Goal: Communication & Community: Answer question/provide support

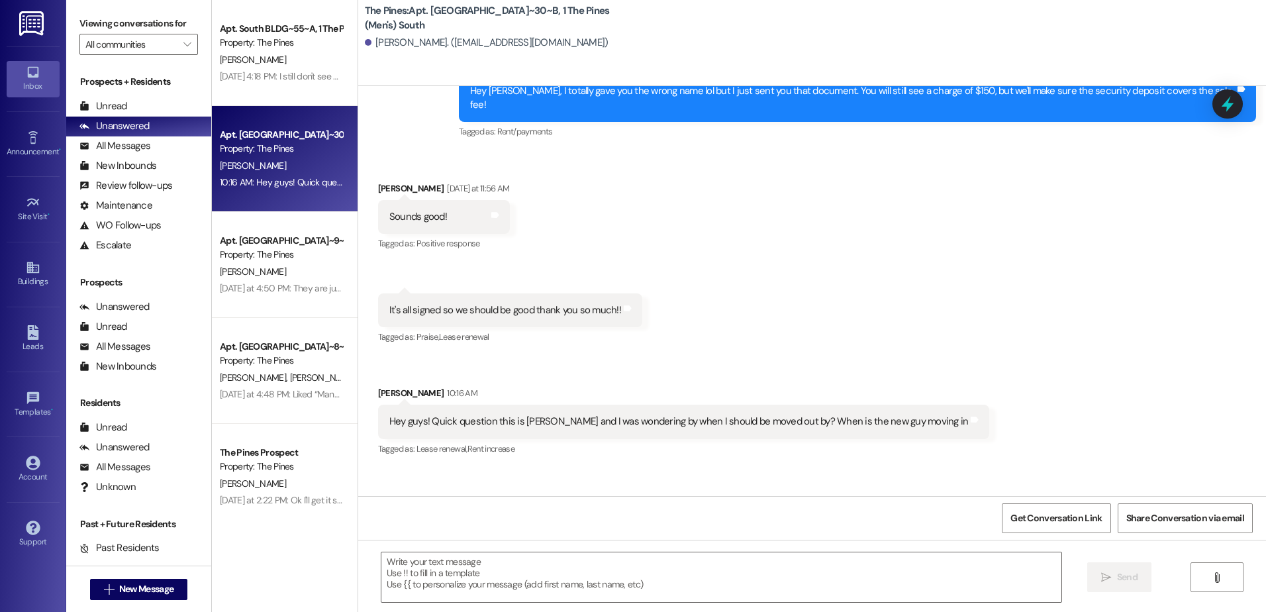
scroll to position [2327, 0]
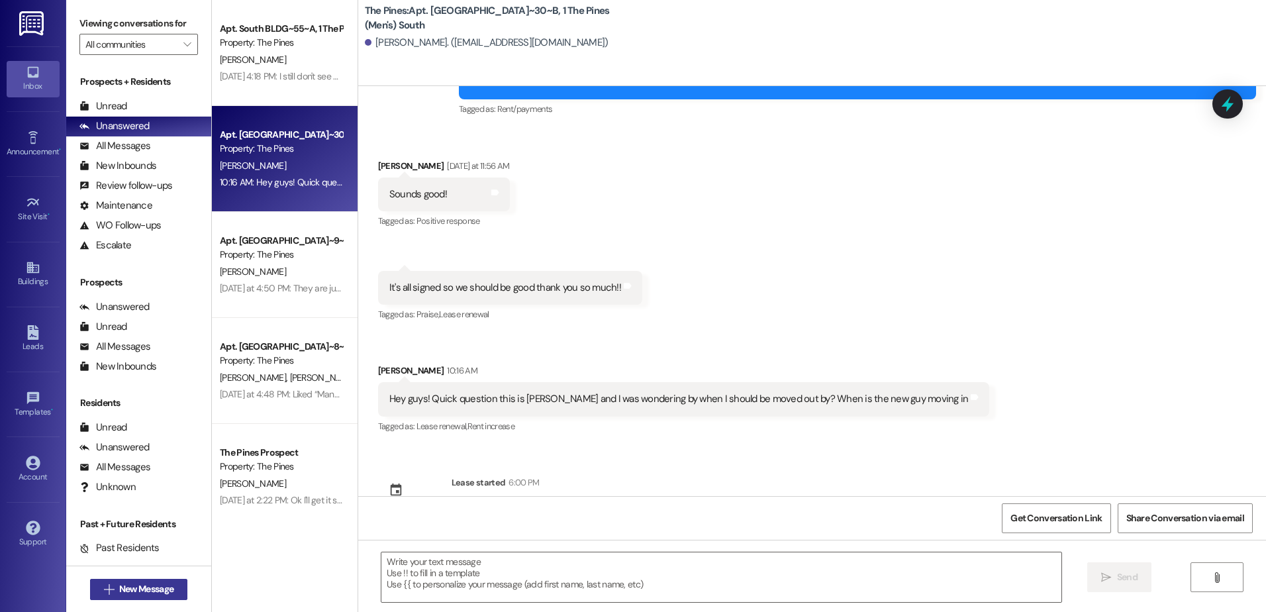
click at [153, 589] on span "New Message" at bounding box center [146, 589] width 54 height 14
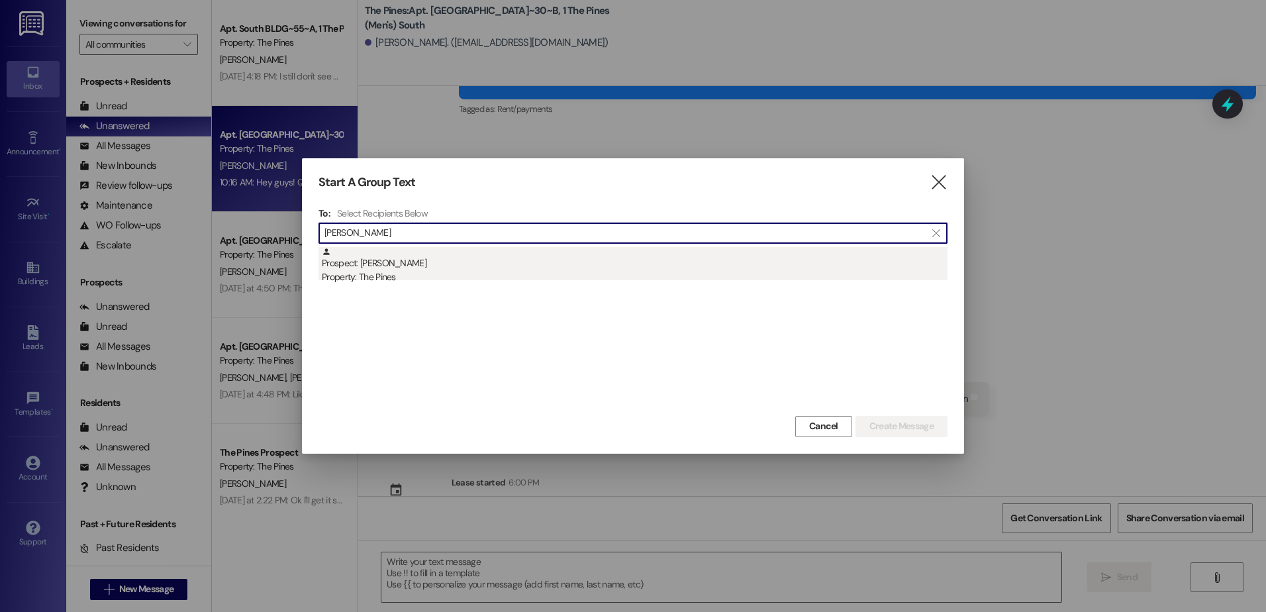
type input "[PERSON_NAME]"
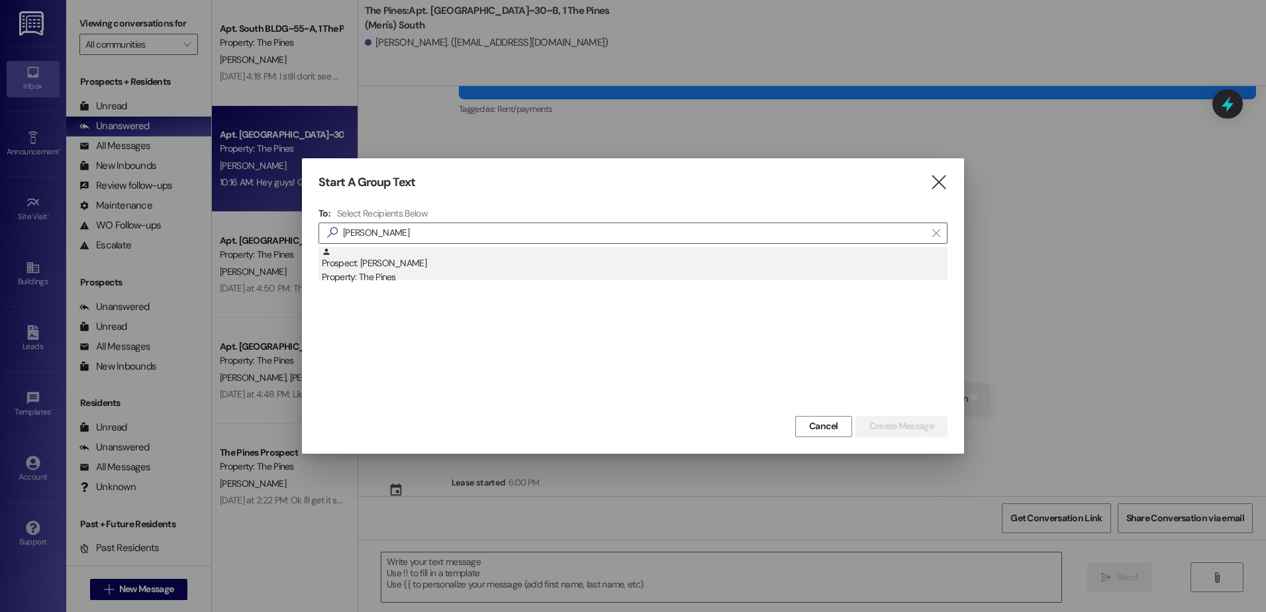
click at [399, 259] on div "Prospect: [PERSON_NAME] Property: The Pines" at bounding box center [635, 266] width 626 height 38
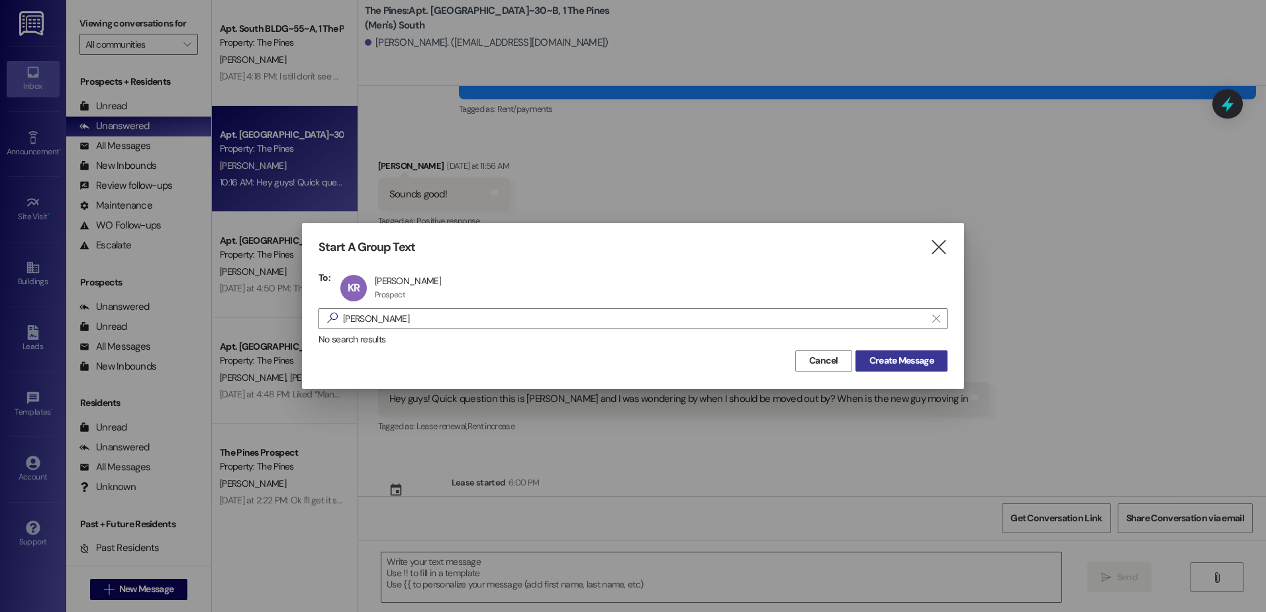
click at [870, 363] on span "Create Message" at bounding box center [902, 361] width 64 height 14
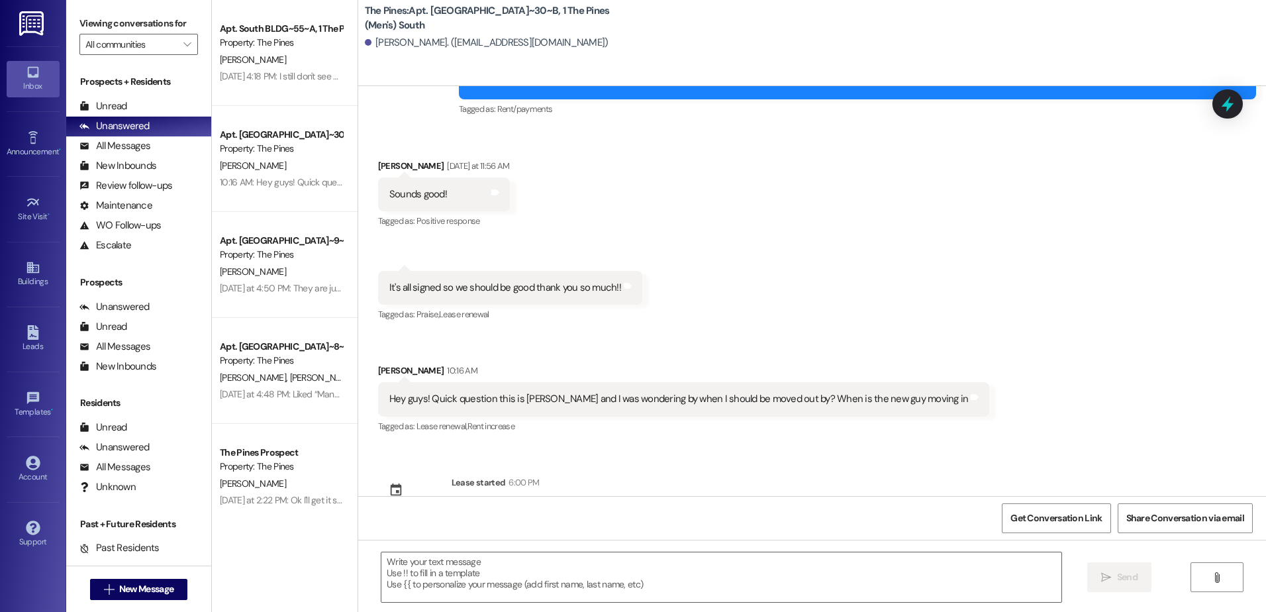
scroll to position [1361, 0]
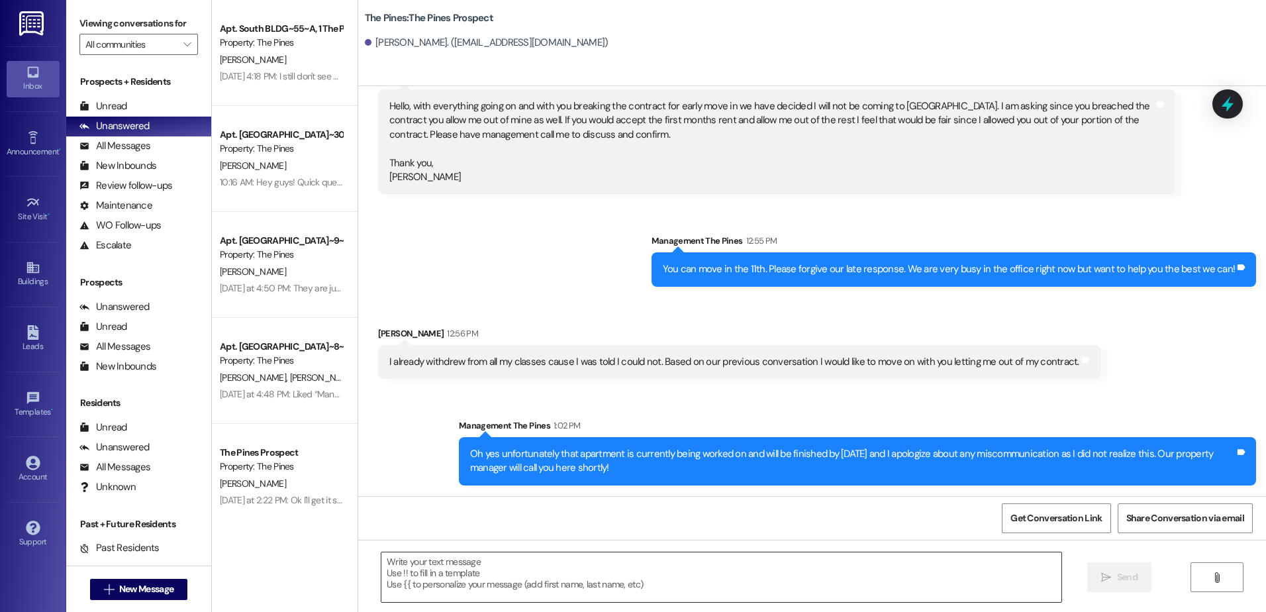
click at [456, 588] on textarea at bounding box center [721, 577] width 680 height 50
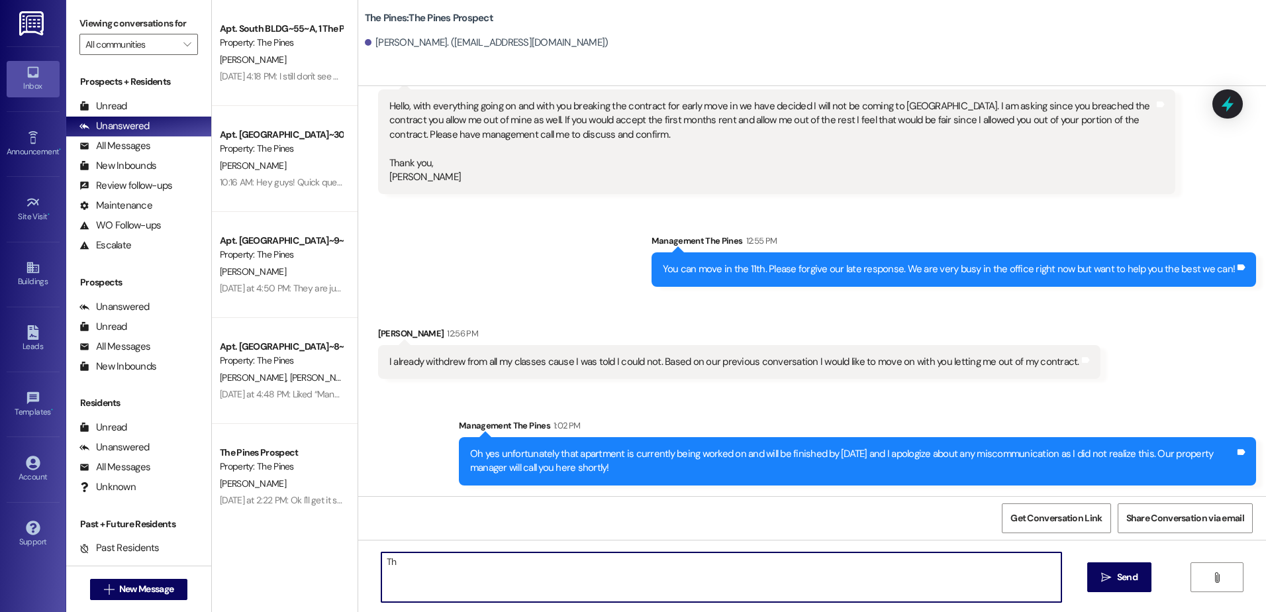
type textarea "T"
click at [667, 564] on textarea "Hey [PERSON_NAME]! Thank you for taking my call [DATE]. per our conversation" at bounding box center [721, 577] width 680 height 50
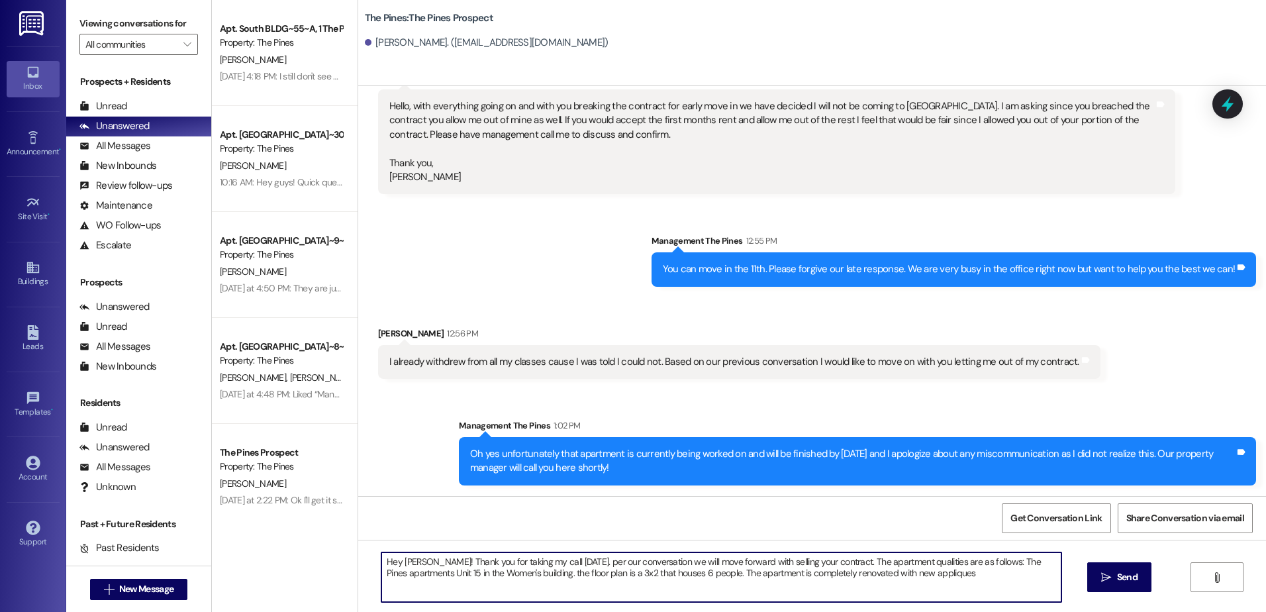
drag, startPoint x: 903, startPoint y: 575, endPoint x: 875, endPoint y: 578, distance: 28.0
click at [875, 578] on textarea "Hey [PERSON_NAME]! Thank you for taking my call [DATE]. per our conversation we…" at bounding box center [721, 577] width 680 height 50
click at [819, 570] on textarea "Hey [PERSON_NAME]! Thank you for taking my call [DATE]. per our conversation we…" at bounding box center [721, 577] width 680 height 50
click at [1007, 575] on textarea "Hey [PERSON_NAME]! Thank you for taking my call [DATE]. per our conversation we…" at bounding box center [721, 577] width 680 height 50
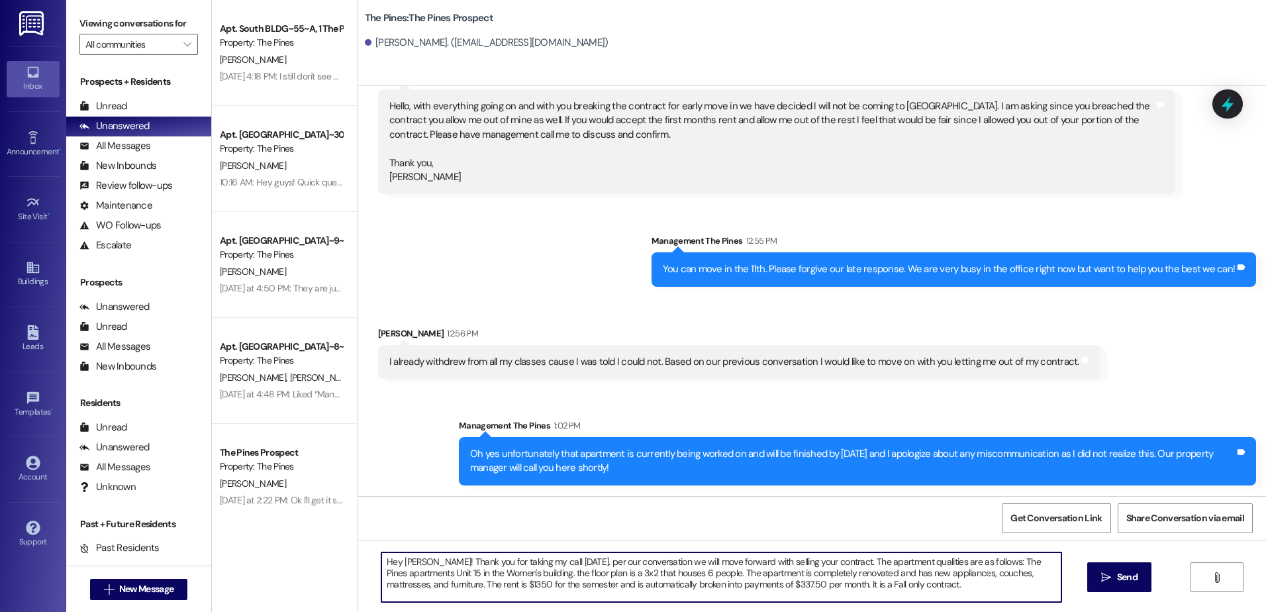
type textarea "Hey [PERSON_NAME]! Thank you for taking my call [DATE]. per our conversation we…"
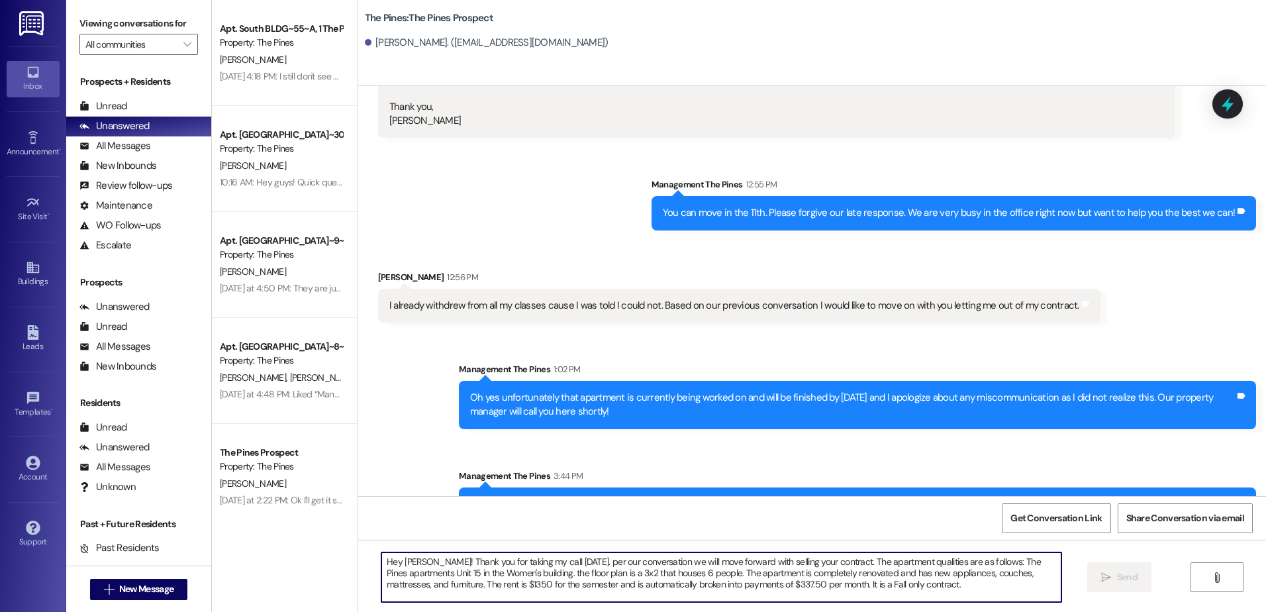
scroll to position [1482, 0]
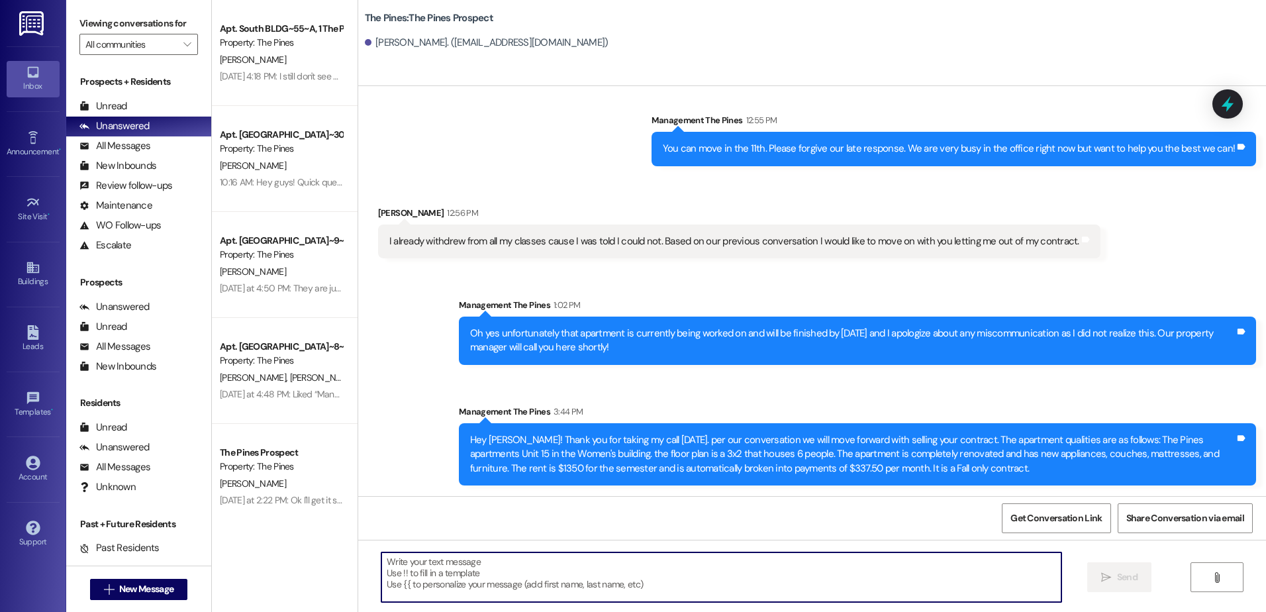
click at [485, 574] on textarea at bounding box center [721, 577] width 680 height 50
paste textarea "[PERSON_NAME] [PHONE_NUMBER] [PERSON_NAME] [PHONE_NUMBER] [GEOGRAPHIC_DATA] [PE…"
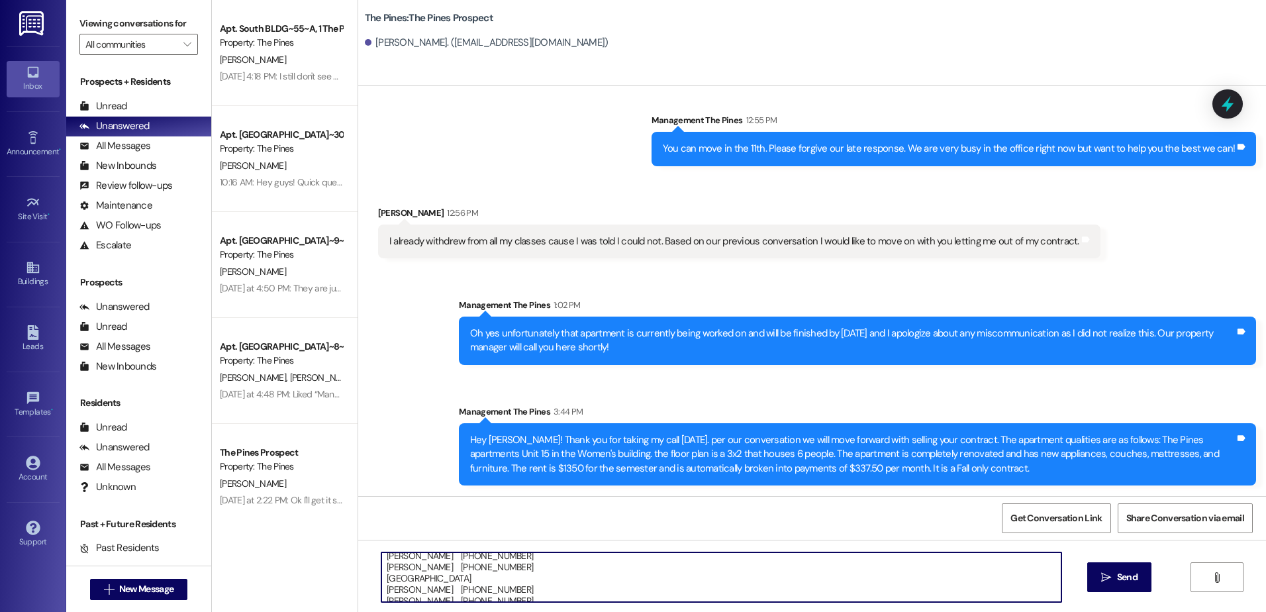
drag, startPoint x: 441, startPoint y: 589, endPoint x: 375, endPoint y: 576, distance: 67.5
click at [381, 576] on textarea "[PERSON_NAME] [PHONE_NUMBER] [PERSON_NAME] [PHONE_NUMBER] [GEOGRAPHIC_DATA] [PE…" at bounding box center [721, 577] width 680 height 50
type textarea "[PERSON_NAME] [PHONE_NUMBER] [PERSON_NAME] [PHONE_NUMBER] [PERSON_NAME] [PHONE_…"
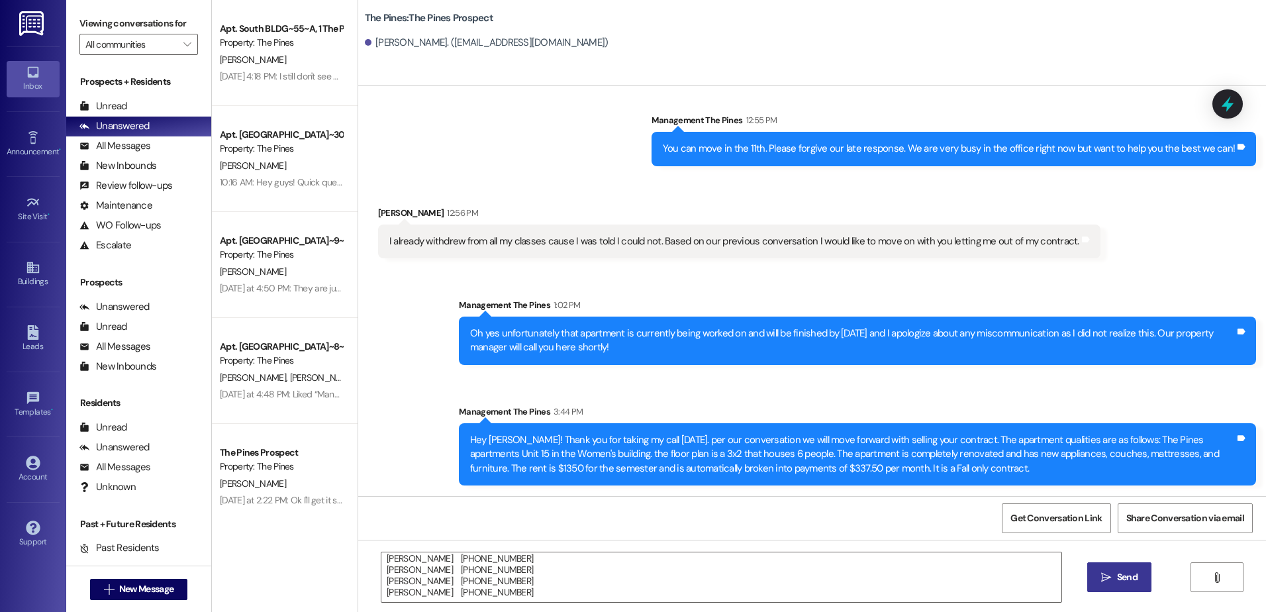
click at [1105, 577] on icon "" at bounding box center [1106, 577] width 10 height 11
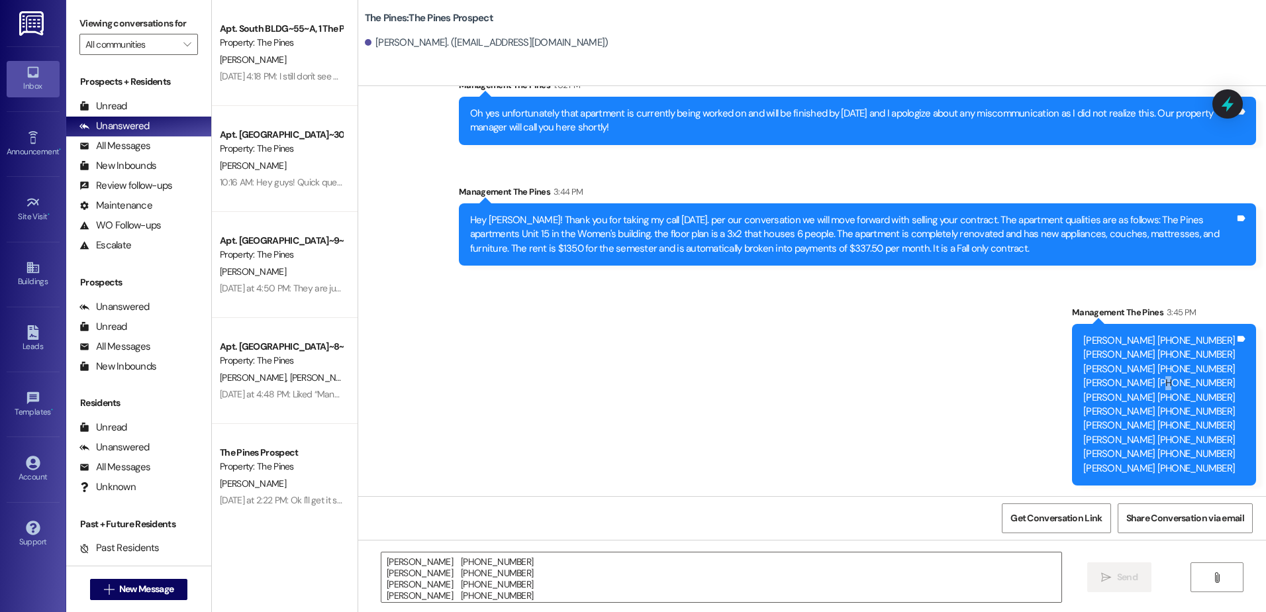
drag, startPoint x: 1147, startPoint y: 383, endPoint x: 1158, endPoint y: 393, distance: 15.5
click at [1158, 393] on div "[PERSON_NAME] [PHONE_NUMBER] [PERSON_NAME] [PHONE_NUMBER] [PERSON_NAME] [PHONE_…" at bounding box center [1160, 405] width 152 height 142
drag, startPoint x: 1158, startPoint y: 393, endPoint x: 1184, endPoint y: 394, distance: 25.2
click at [1184, 394] on div "[PERSON_NAME] [PHONE_NUMBER] [PERSON_NAME] [PHONE_NUMBER] [PERSON_NAME] [PHONE_…" at bounding box center [1160, 405] width 152 height 142
drag, startPoint x: 1186, startPoint y: 419, endPoint x: 1160, endPoint y: 454, distance: 43.1
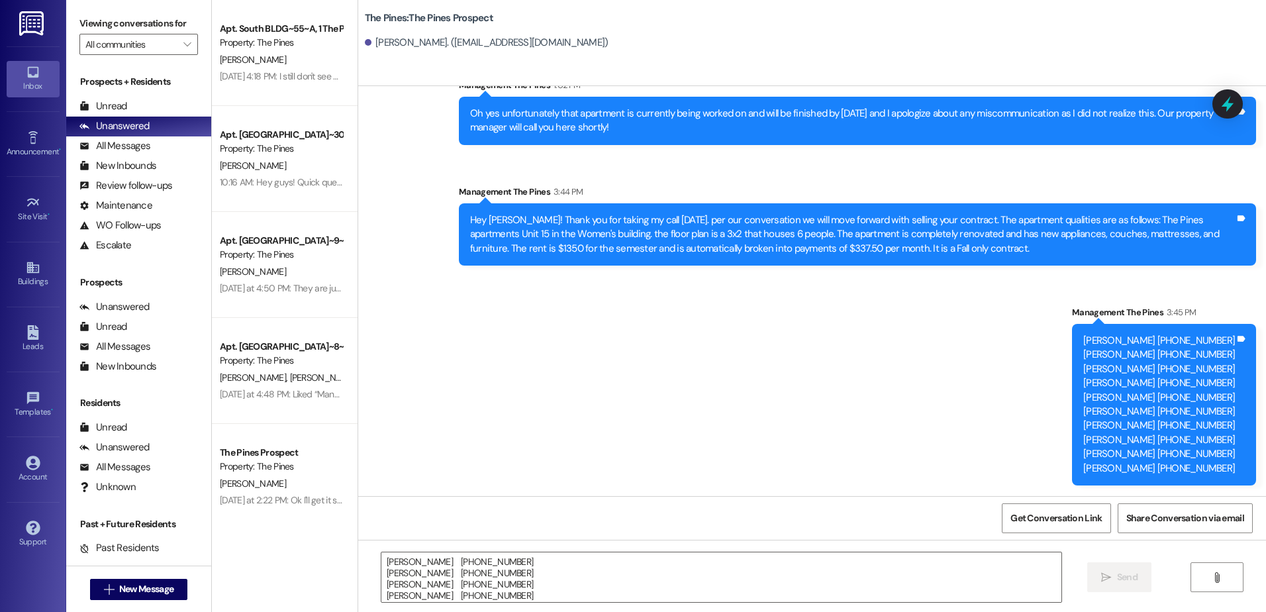
click at [1160, 454] on div "[PERSON_NAME] [PHONE_NUMBER] [PERSON_NAME] [PHONE_NUMBER] [PERSON_NAME] [PHONE_…" at bounding box center [1160, 405] width 152 height 142
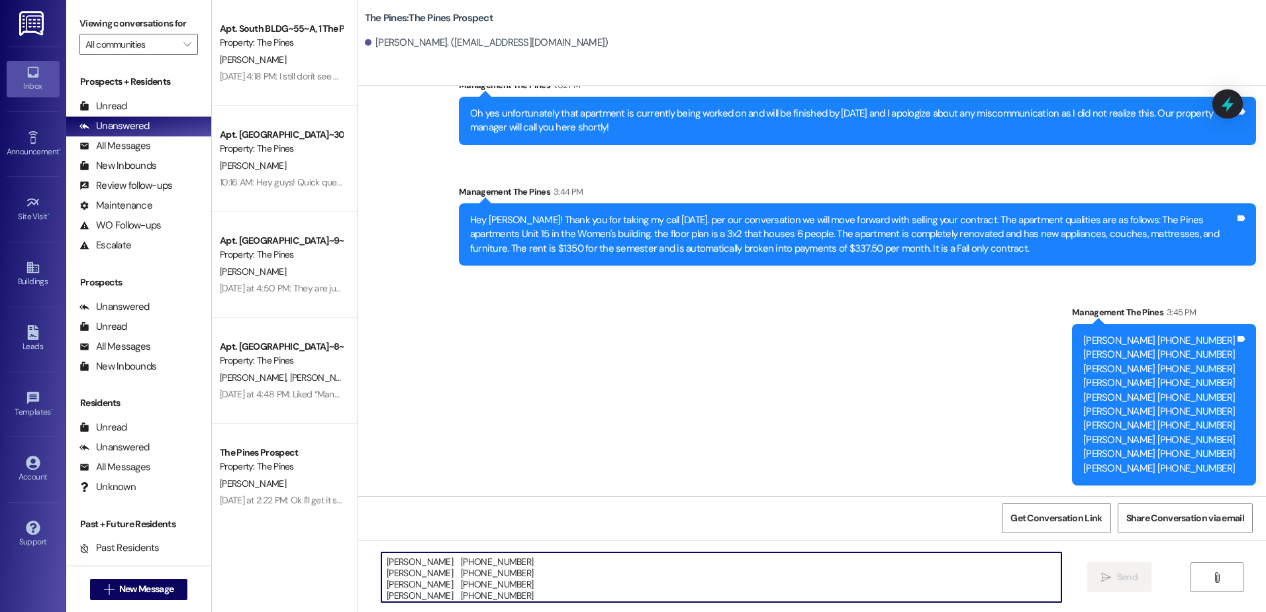
click at [917, 585] on textarea "[PERSON_NAME] [PHONE_NUMBER] [PERSON_NAME] [PHONE_NUMBER] [PERSON_NAME] [PHONE_…" at bounding box center [721, 577] width 680 height 50
type textarea "please ignore [PERSON_NAME]. We recently sold a contract to her."
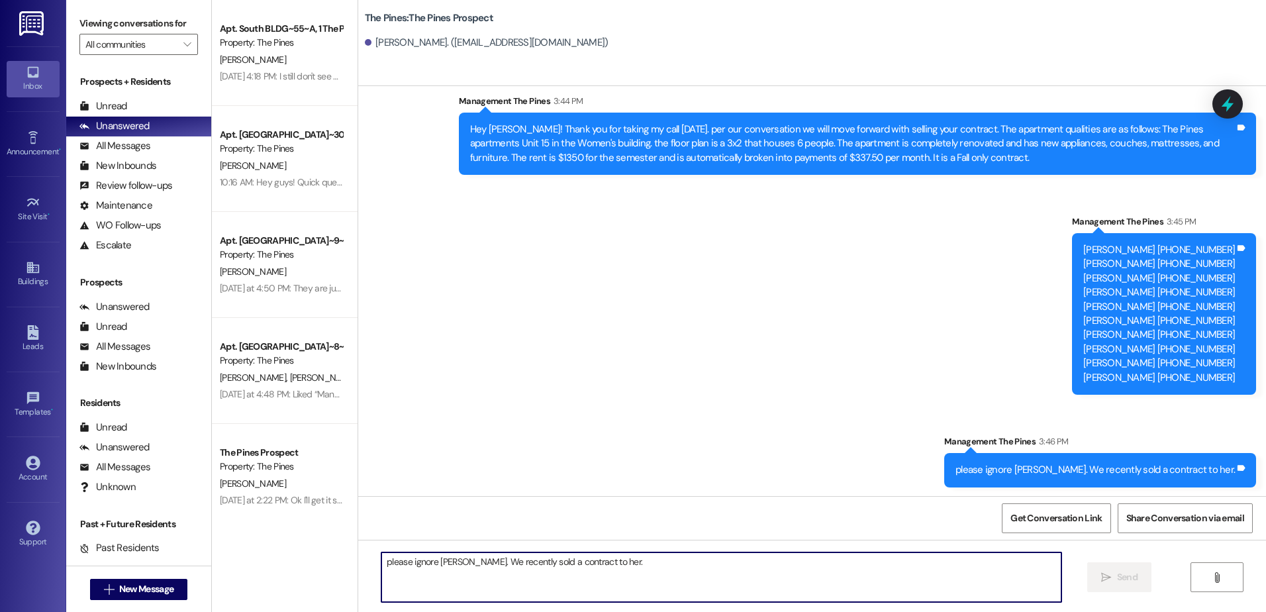
scroll to position [1794, 0]
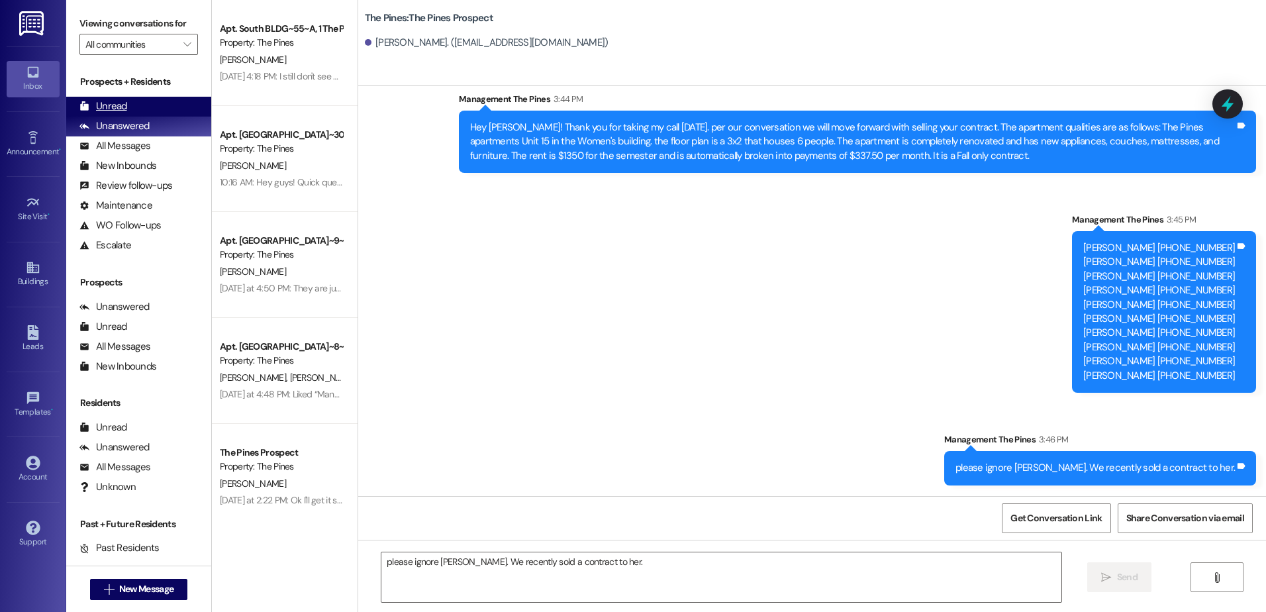
click at [112, 101] on div "Unread" at bounding box center [103, 106] width 48 height 14
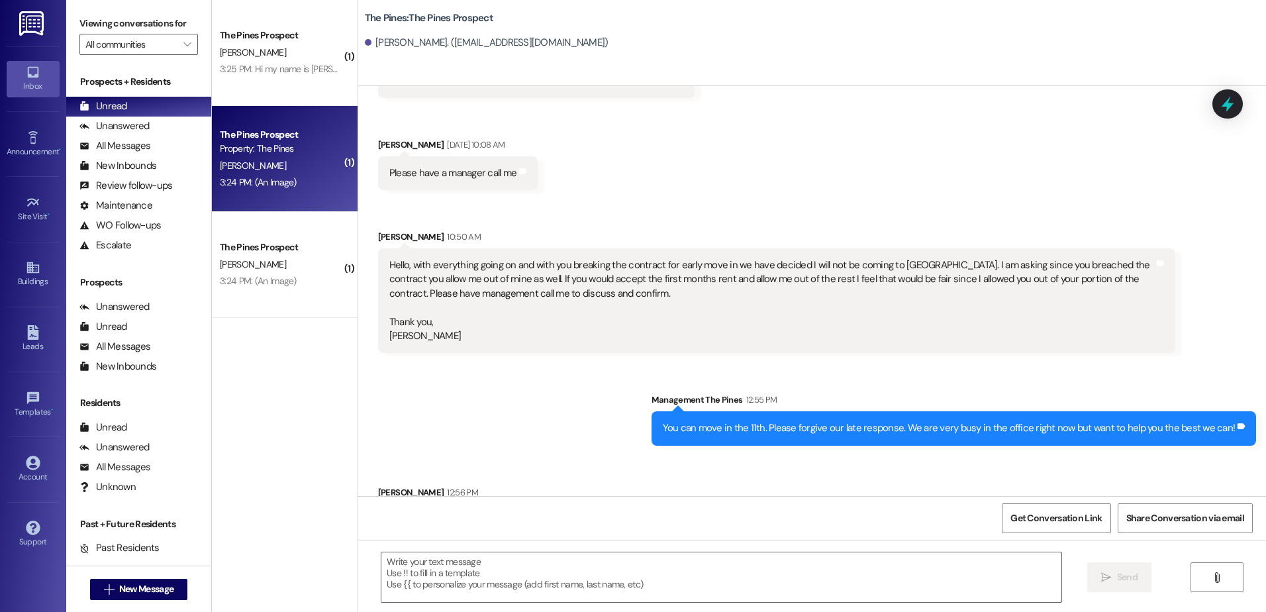
scroll to position [1254, 0]
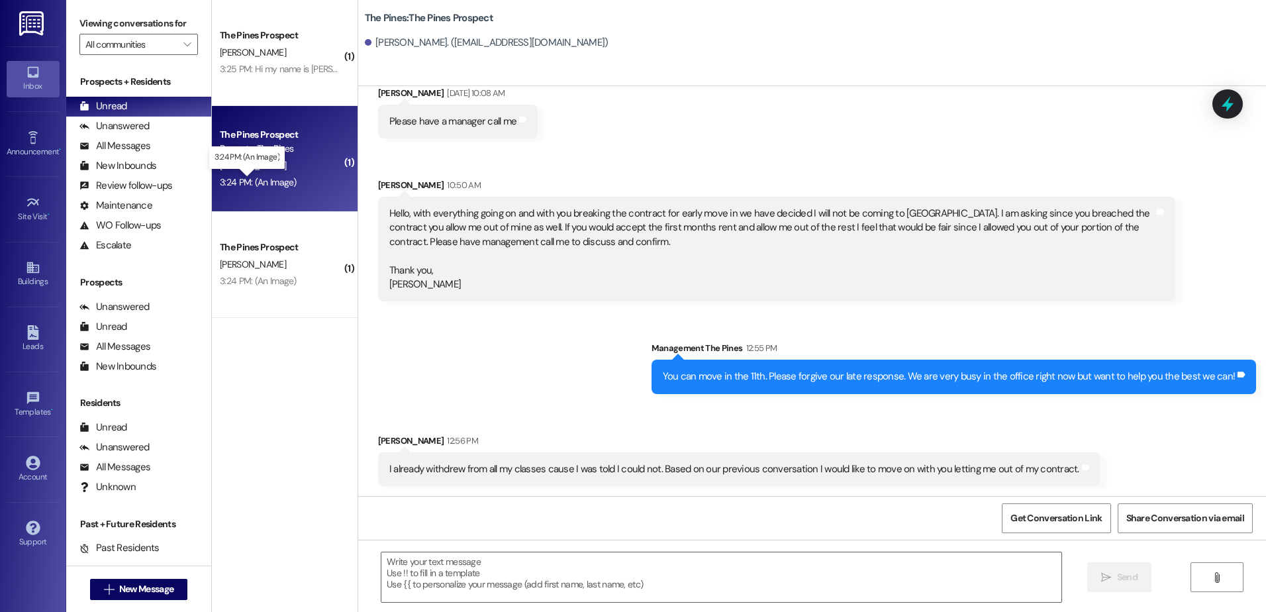
click at [276, 181] on div "3:24 PM: (An Image) 3:24 PM: (An Image)" at bounding box center [258, 182] width 77 height 12
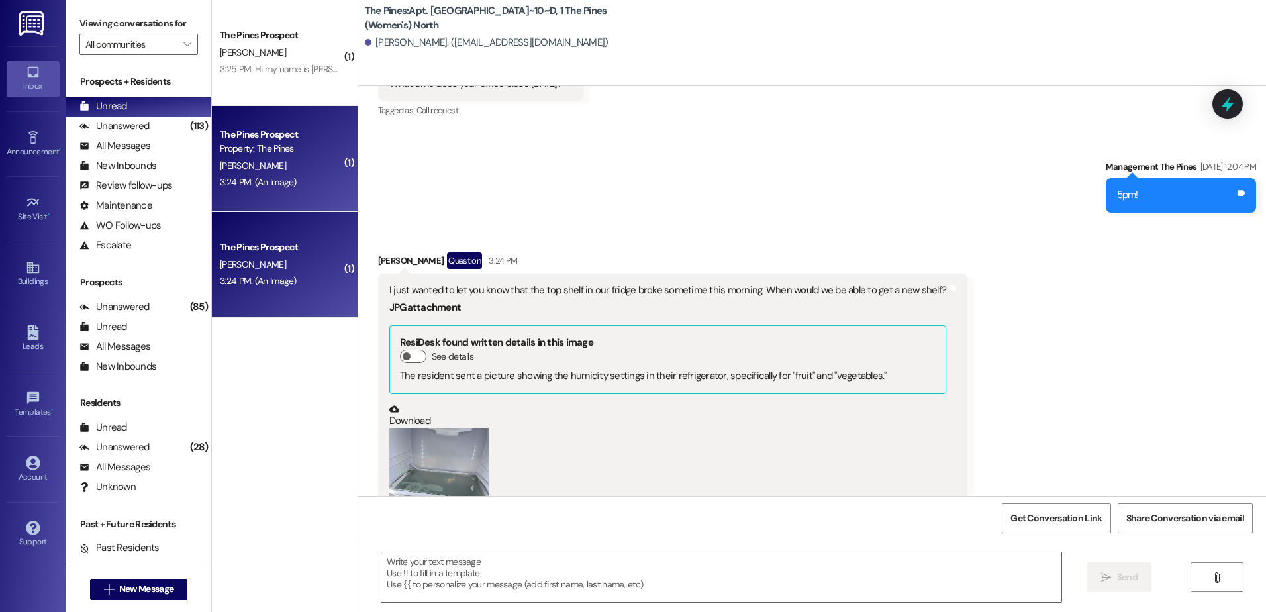
scroll to position [14143, 0]
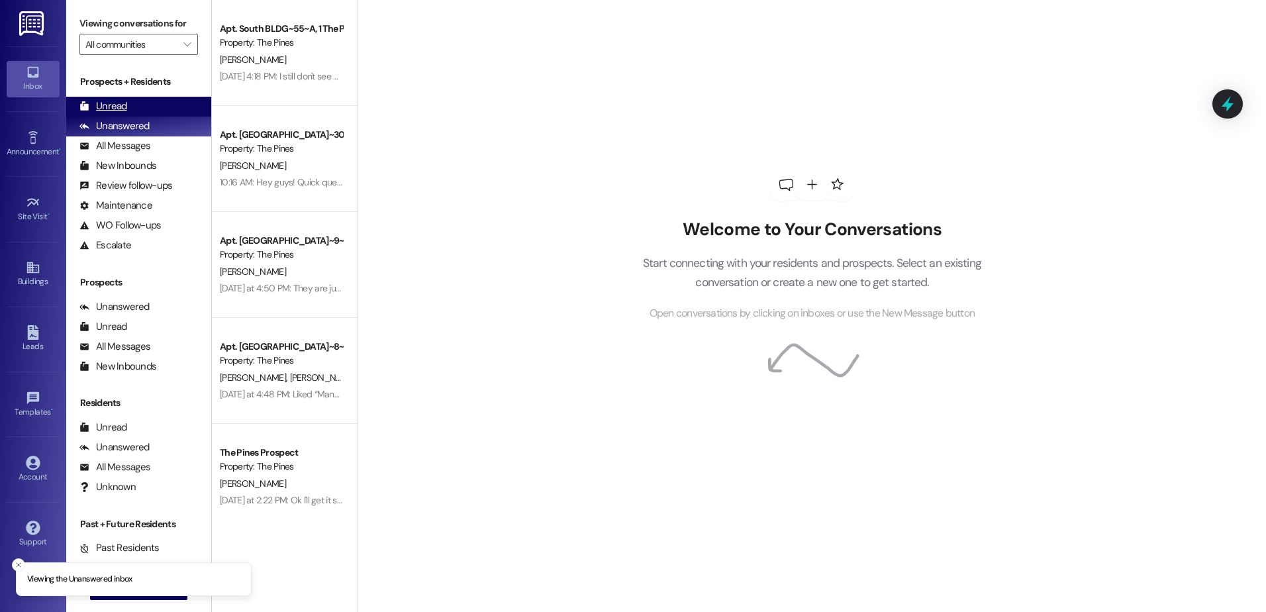
click at [111, 103] on div "Unread" at bounding box center [103, 106] width 48 height 14
